Goal: Find specific page/section: Find specific page/section

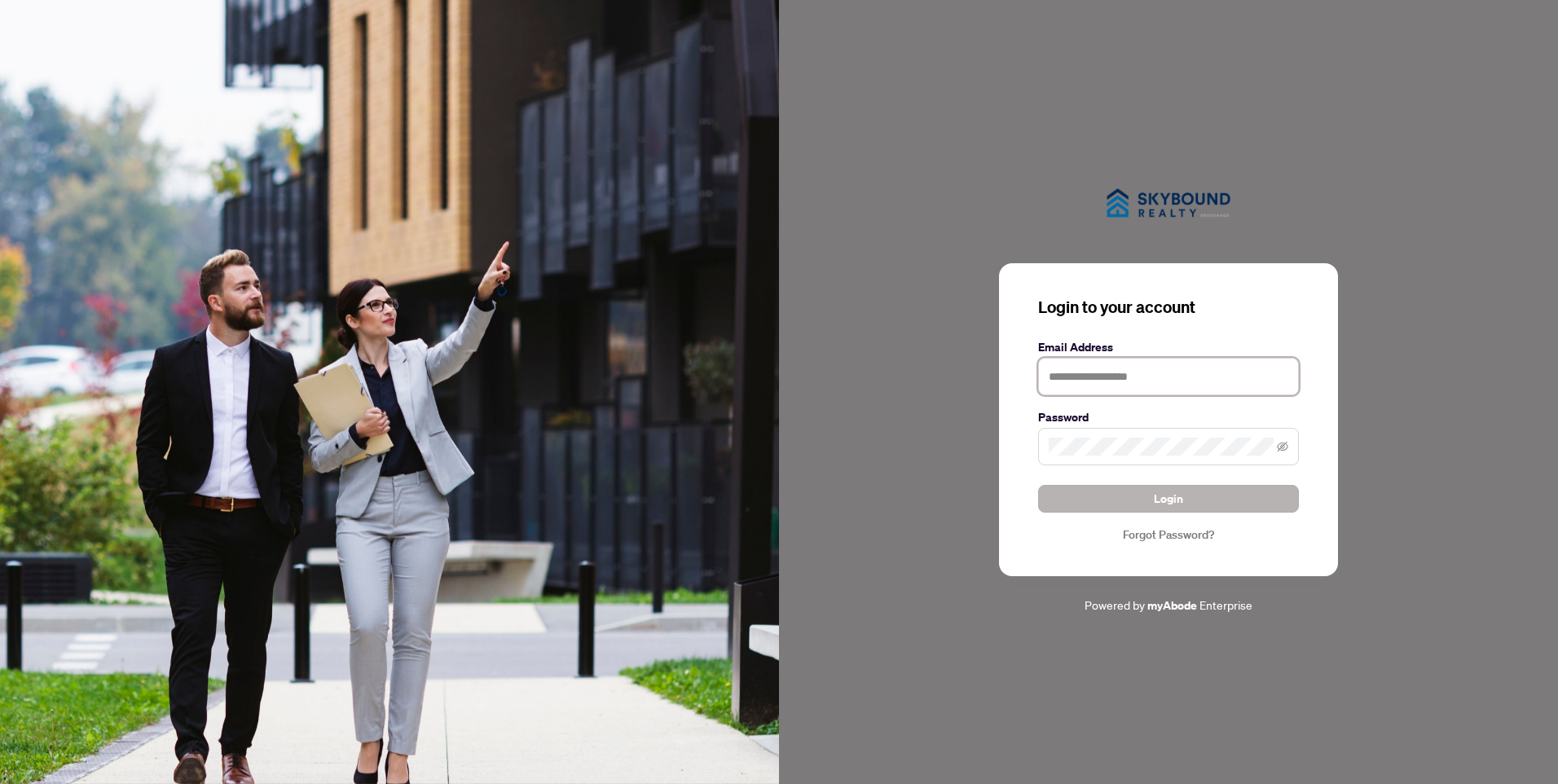
type input "**********"
click at [1203, 505] on button "Login" at bounding box center [1168, 499] width 261 height 28
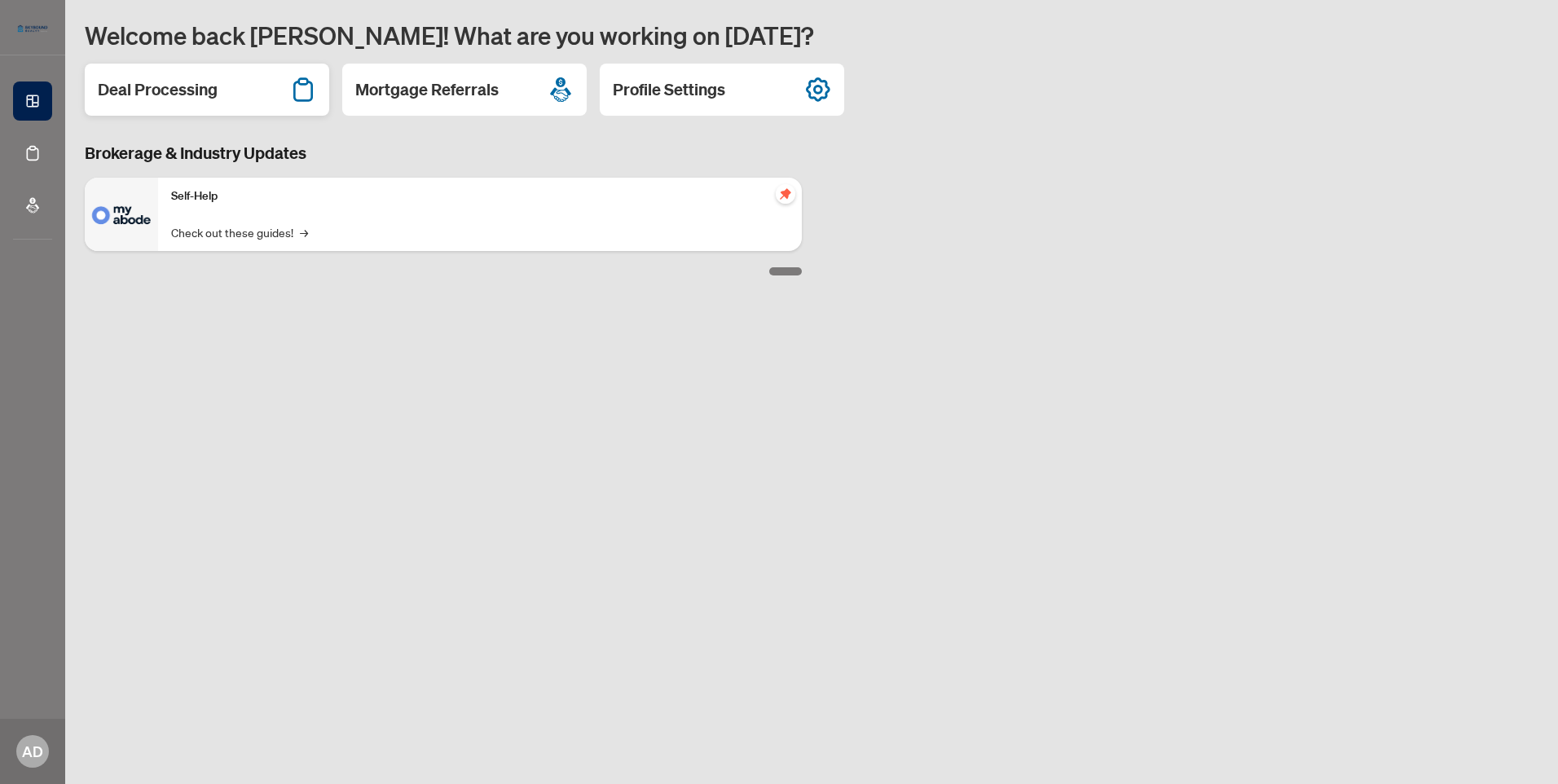
click at [198, 84] on h2 "Deal Processing" at bounding box center [157, 90] width 120 height 23
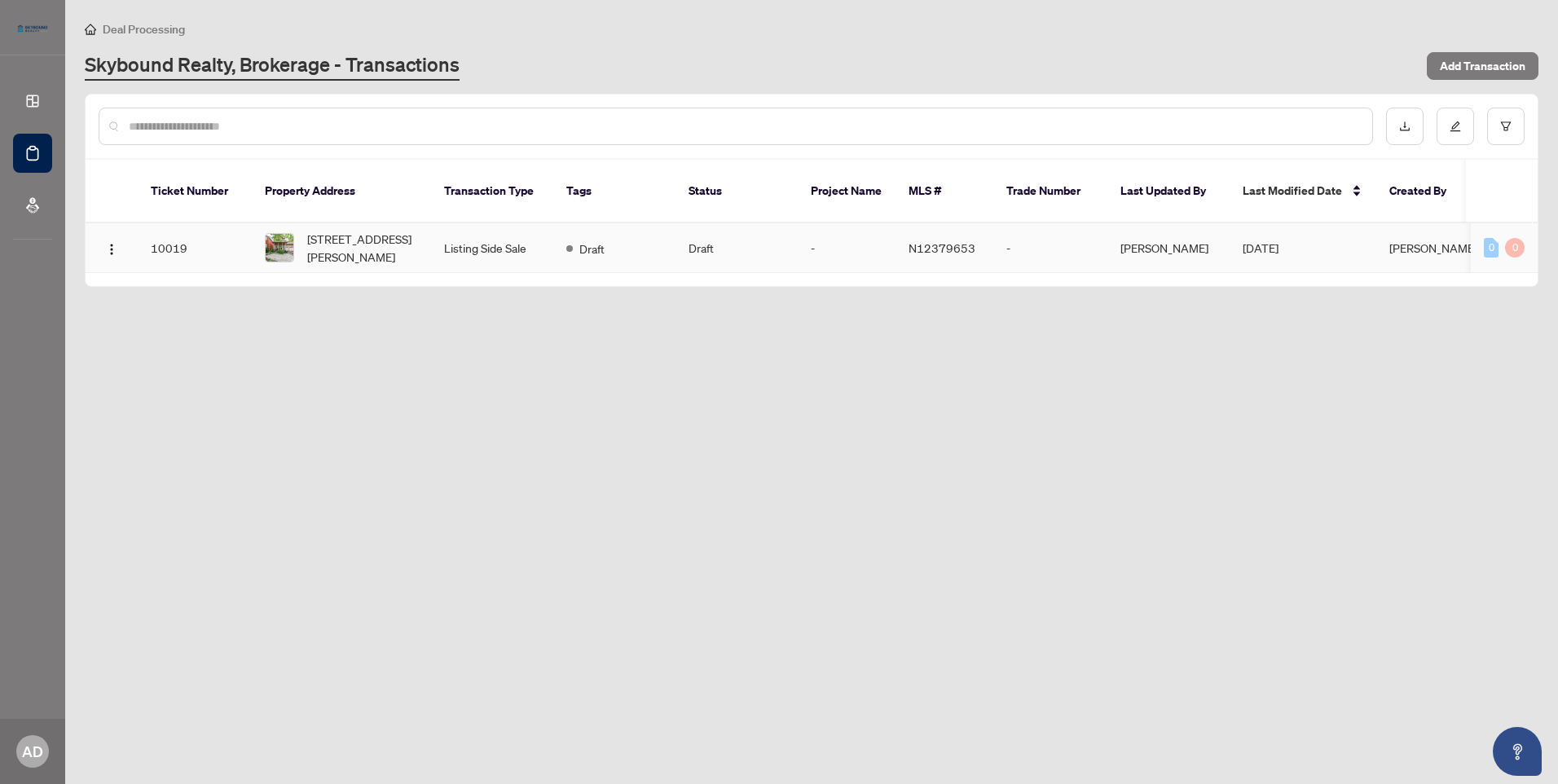
click at [693, 237] on td "Draft" at bounding box center [737, 248] width 122 height 50
